Goal: Task Accomplishment & Management: Use online tool/utility

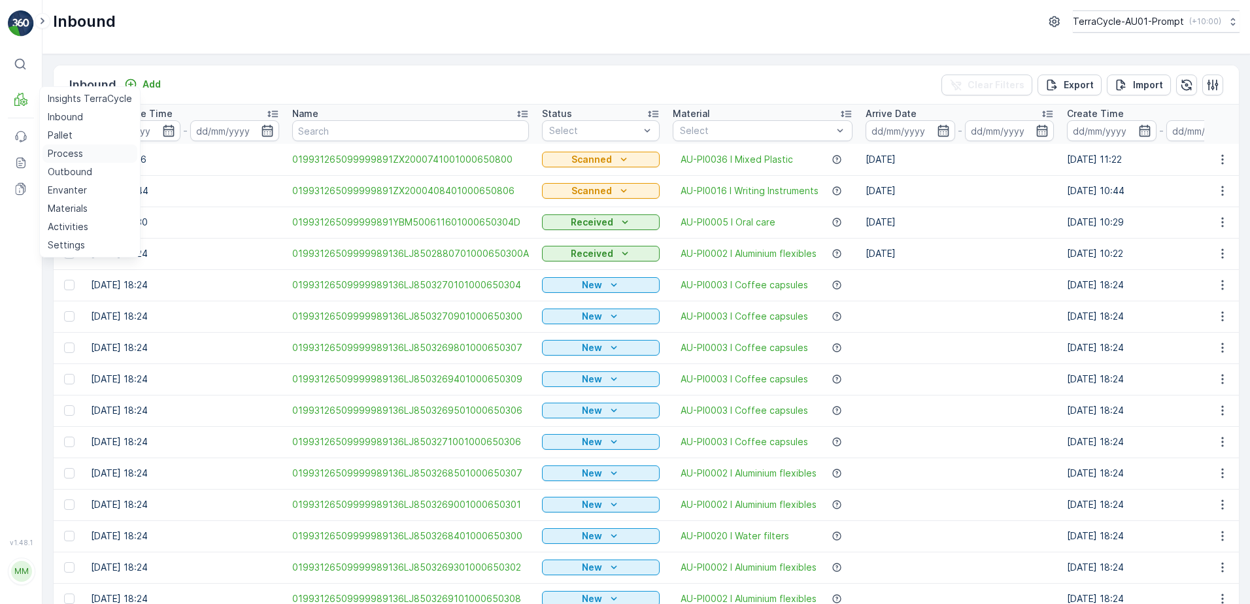
click at [81, 156] on p "Process" at bounding box center [65, 153] width 35 height 13
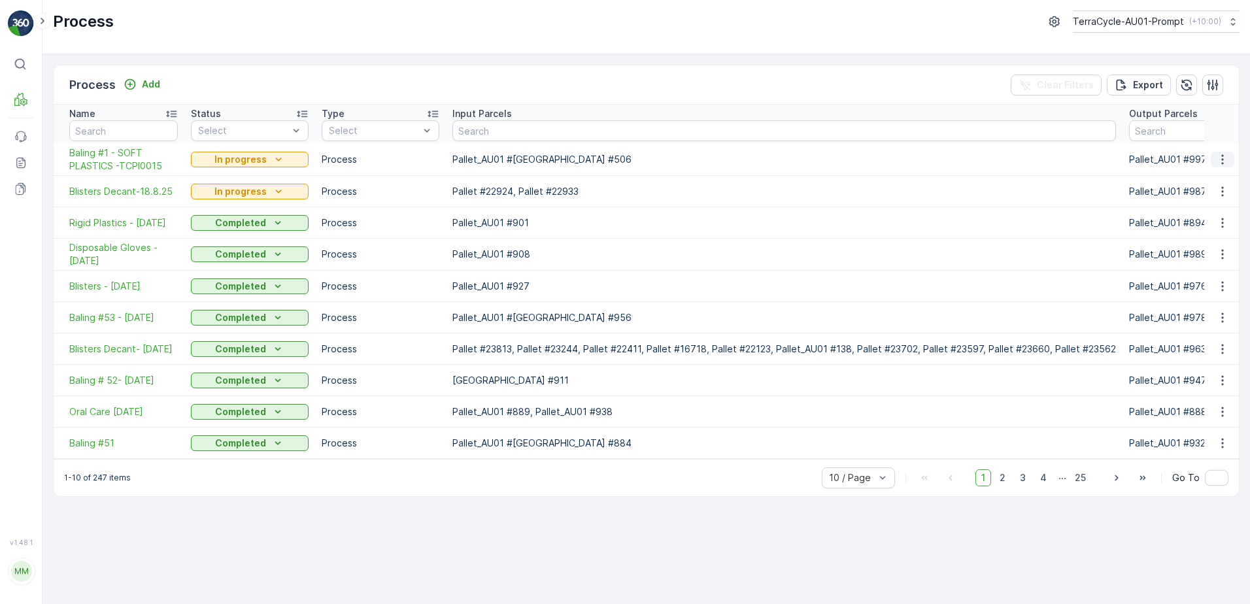
click at [1222, 162] on icon "button" at bounding box center [1222, 159] width 13 height 13
click at [1220, 178] on span "See More Details" at bounding box center [1202, 179] width 76 height 13
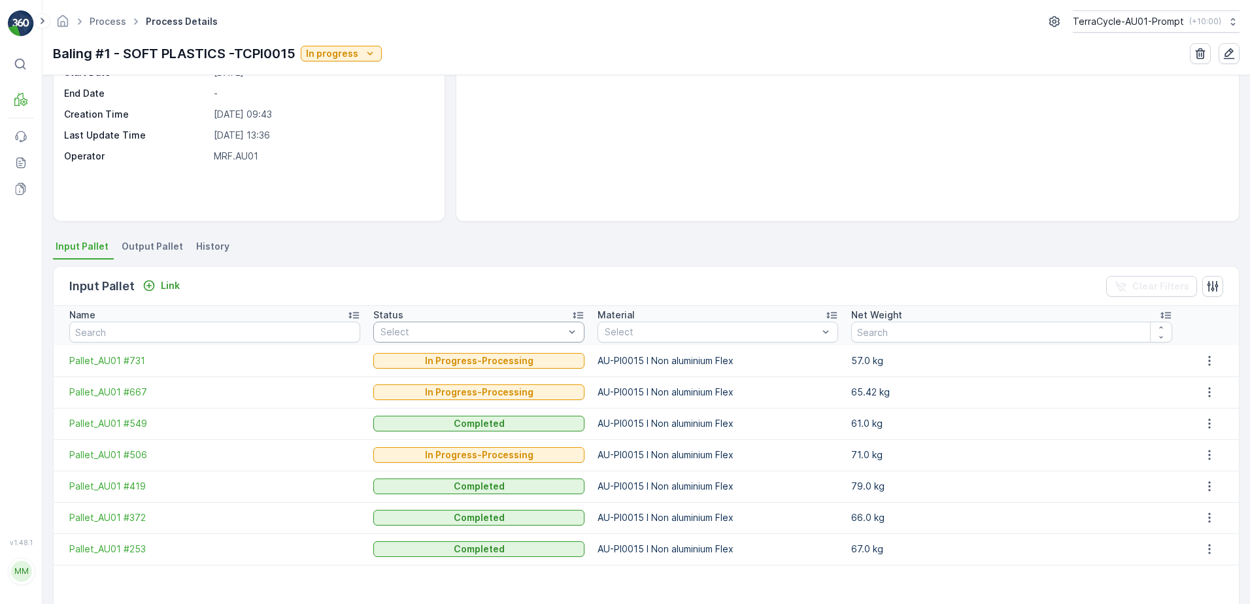
scroll to position [131, 0]
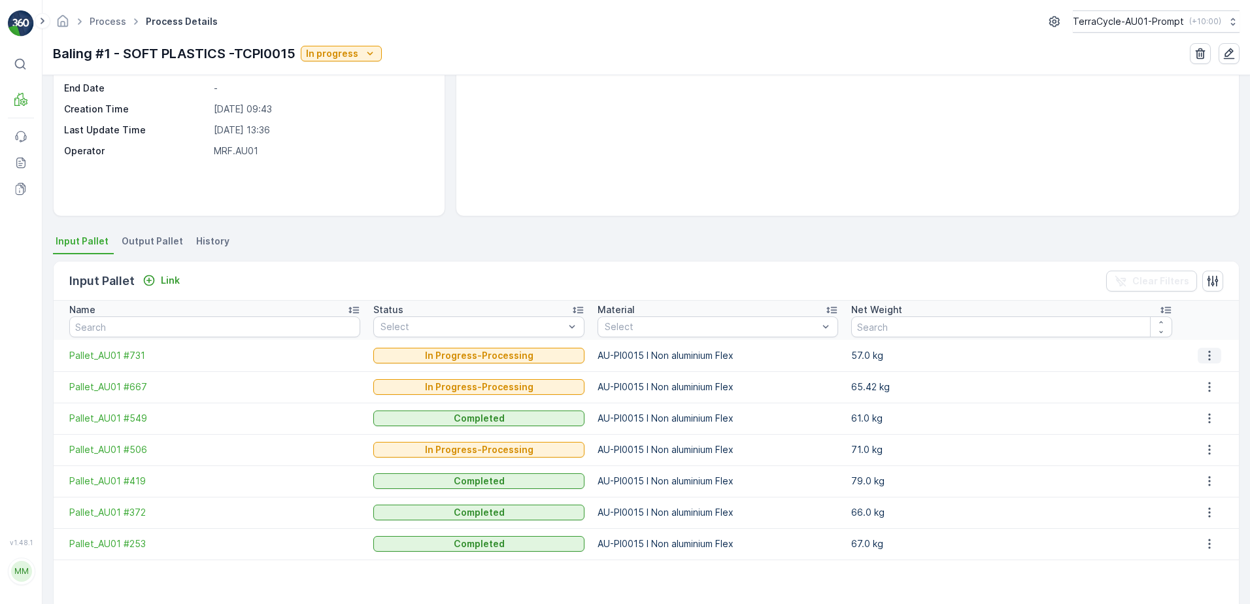
click at [1211, 354] on icon "button" at bounding box center [1209, 355] width 13 height 13
click at [1219, 371] on span "Detach" at bounding box center [1217, 375] width 32 height 13
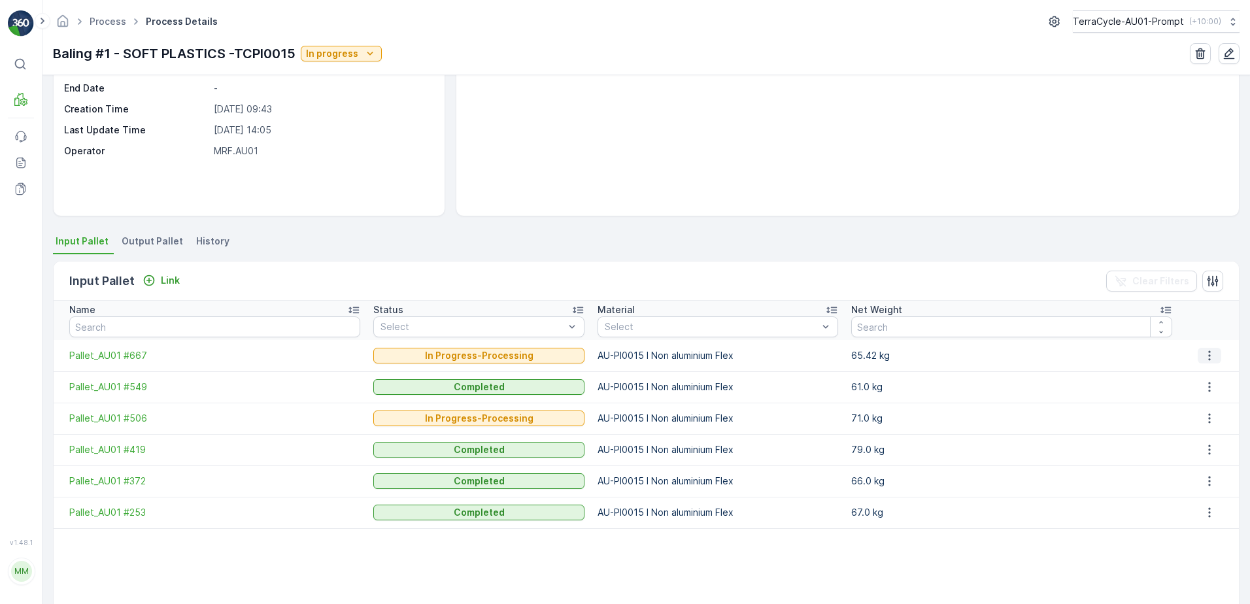
click at [1208, 356] on icon "button" at bounding box center [1209, 355] width 2 height 10
click at [1215, 372] on span "Detach" at bounding box center [1217, 375] width 32 height 13
